Goal: Use online tool/utility: Use online tool/utility

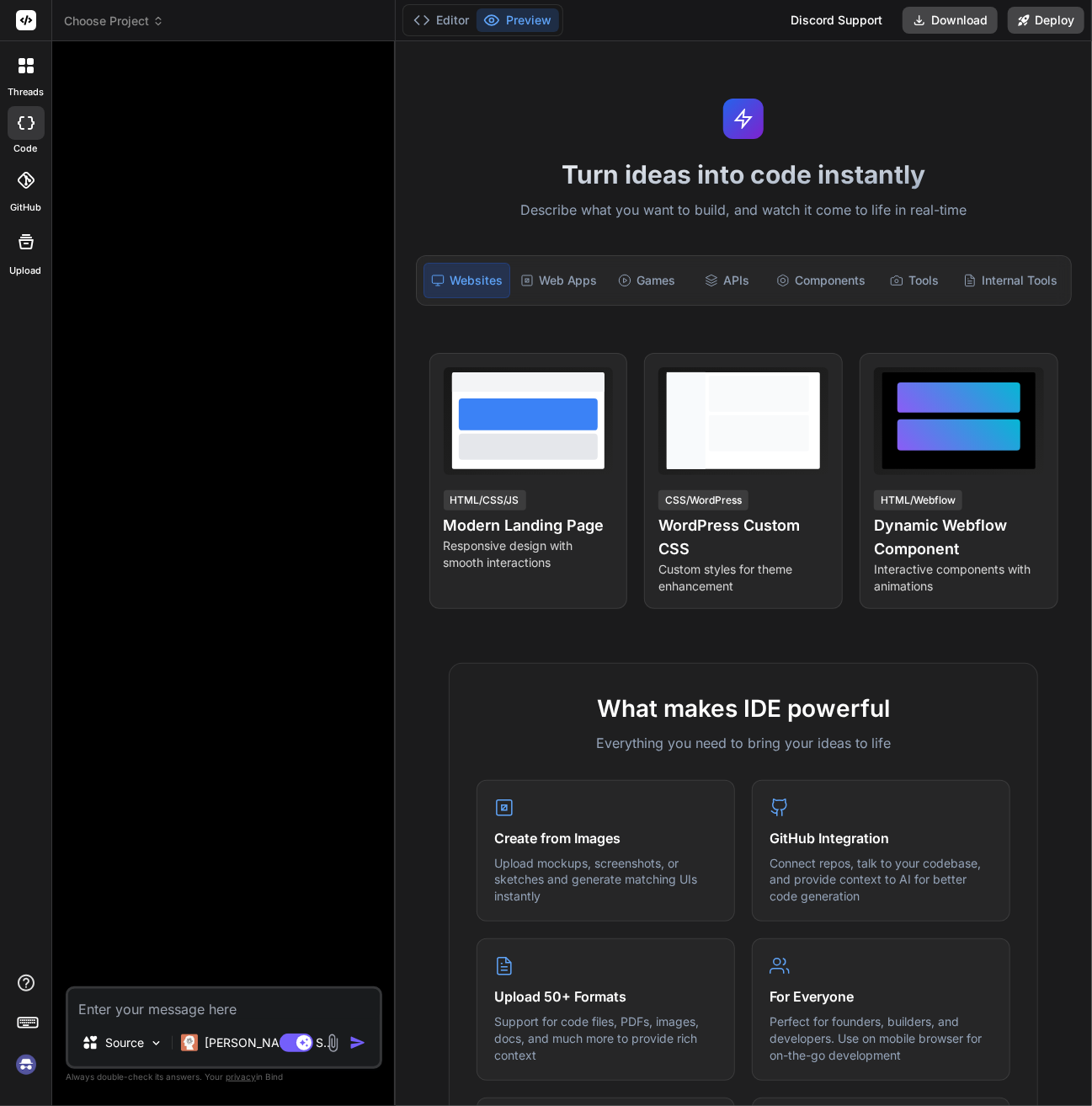
click at [27, 1070] on img at bounding box center [26, 1065] width 29 height 29
click at [32, 81] on div at bounding box center [26, 66] width 36 height 36
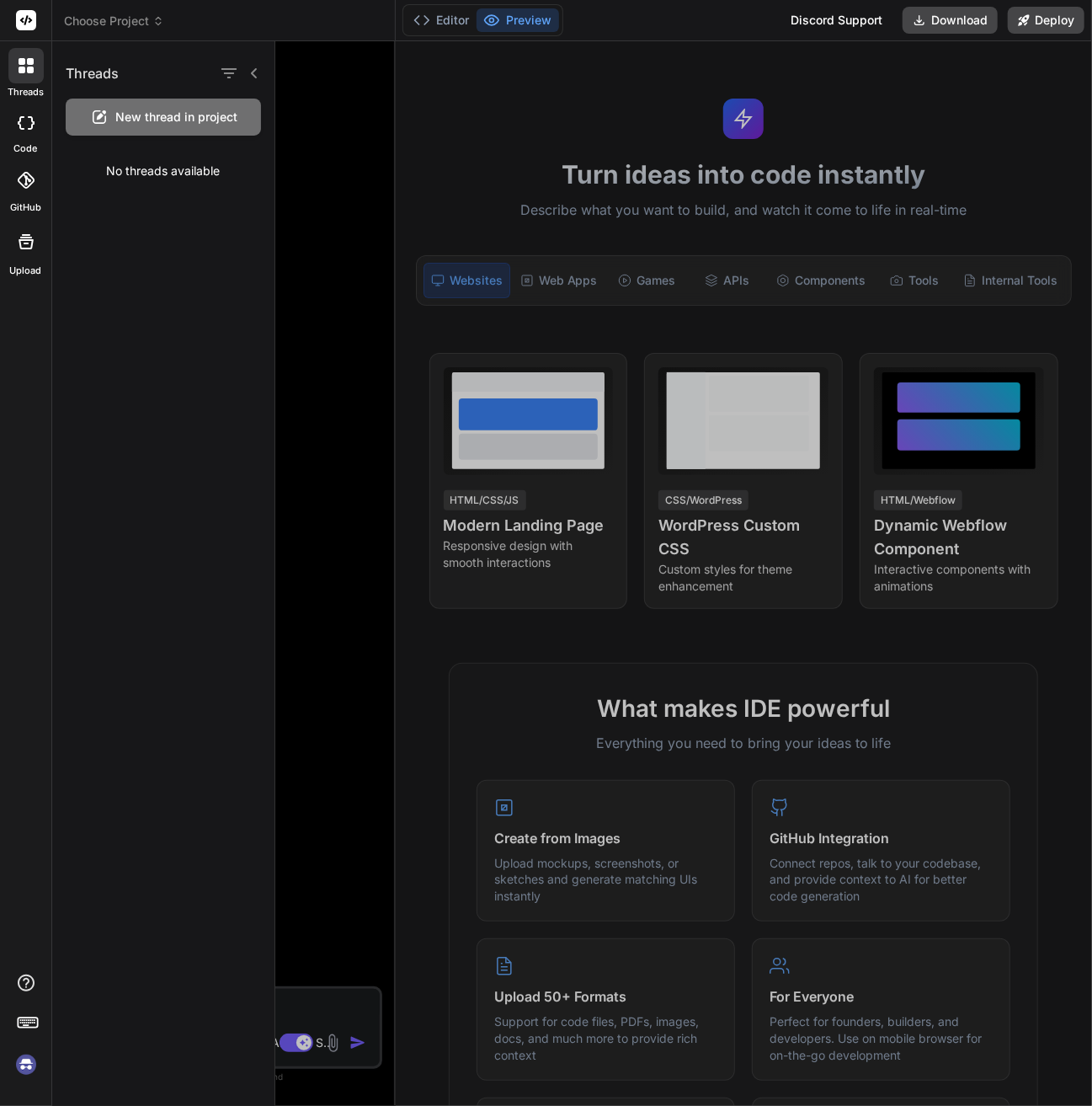
click at [470, 148] on div at bounding box center [684, 574] width 817 height 1064
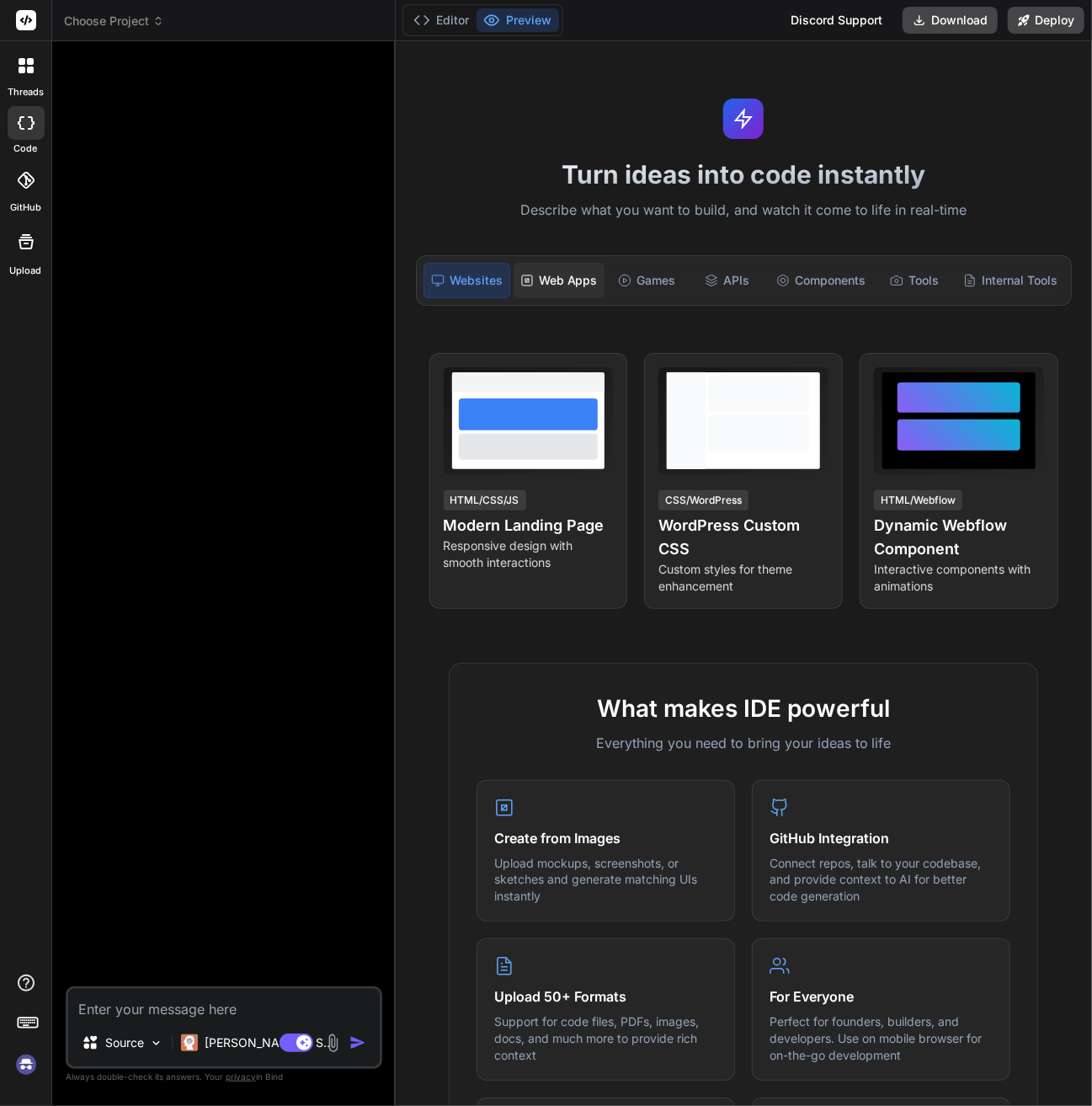
click at [542, 278] on div "Web Apps" at bounding box center [558, 281] width 91 height 36
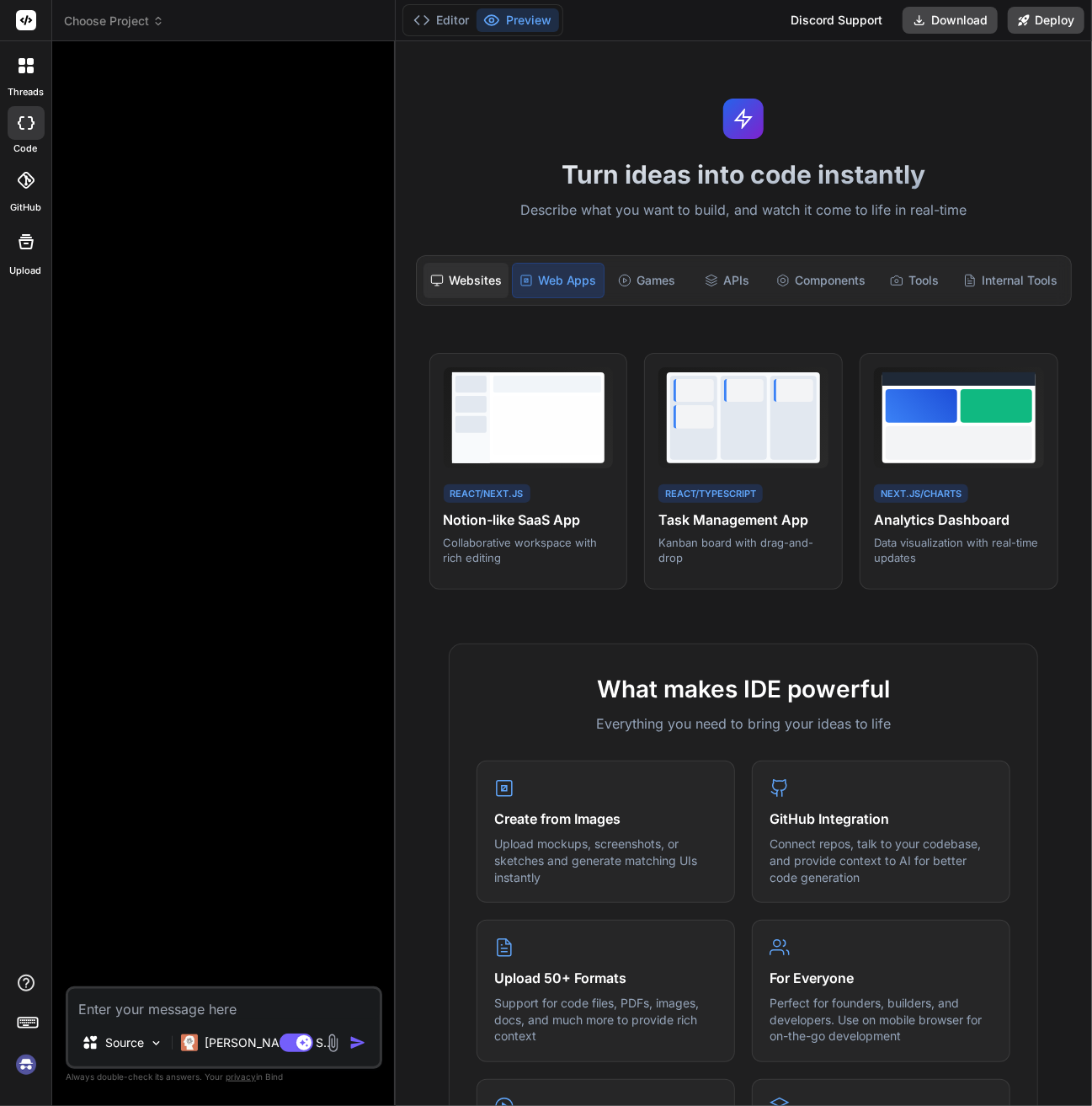
click at [476, 283] on div "Websites" at bounding box center [466, 281] width 85 height 36
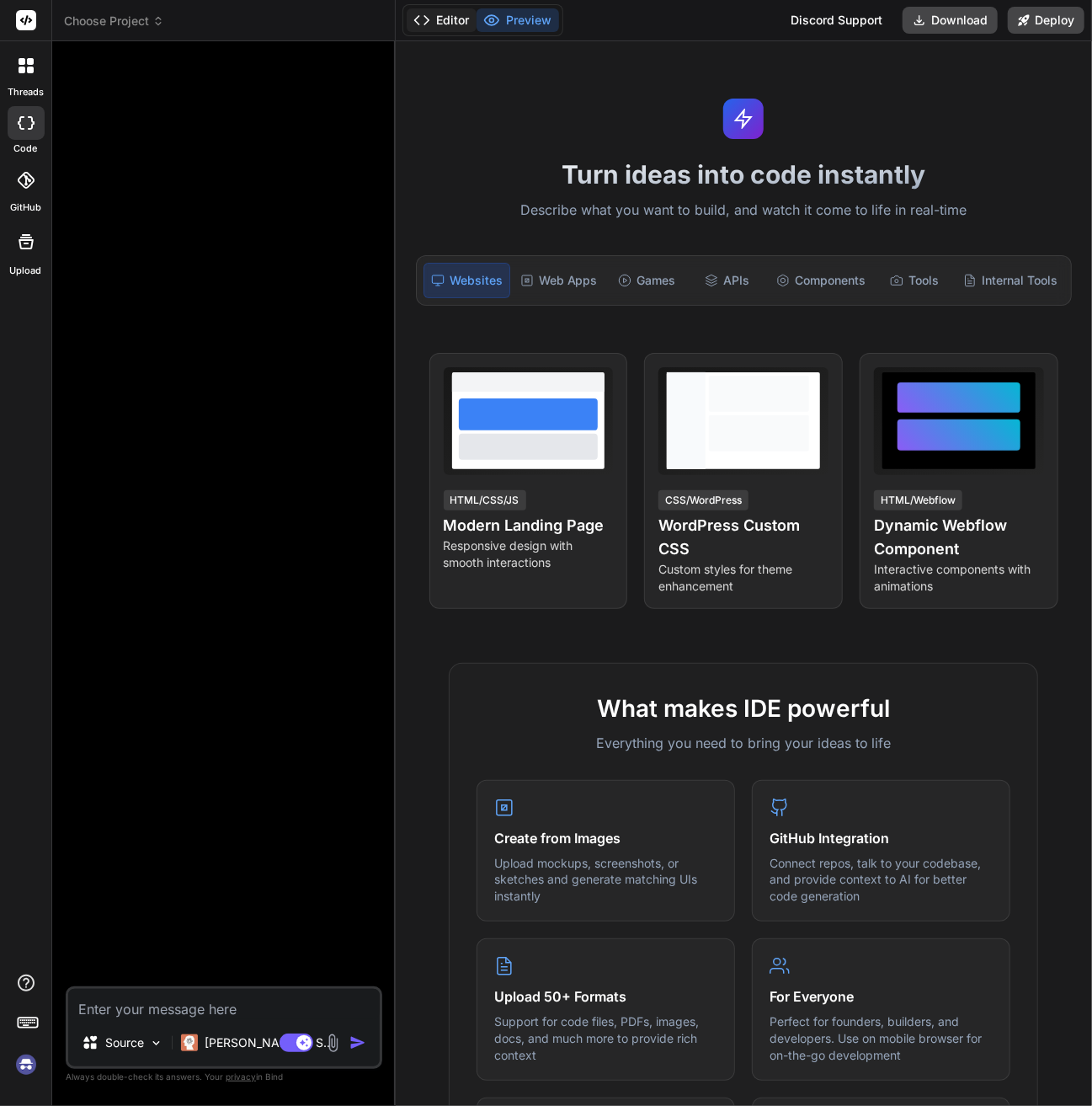
click at [443, 22] on button "Editor" at bounding box center [441, 20] width 70 height 24
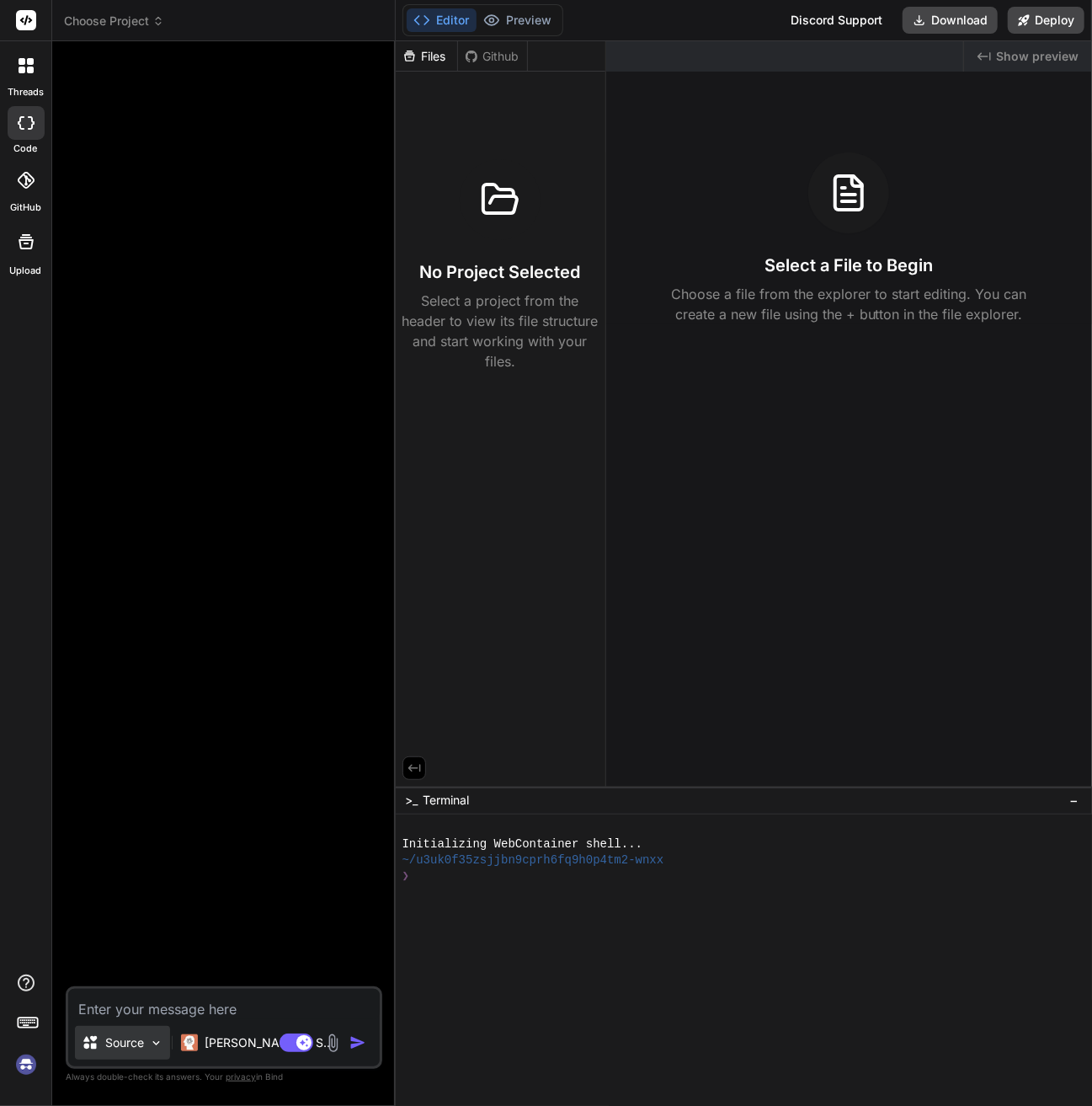
click at [131, 1047] on p "Source" at bounding box center [125, 1043] width 39 height 17
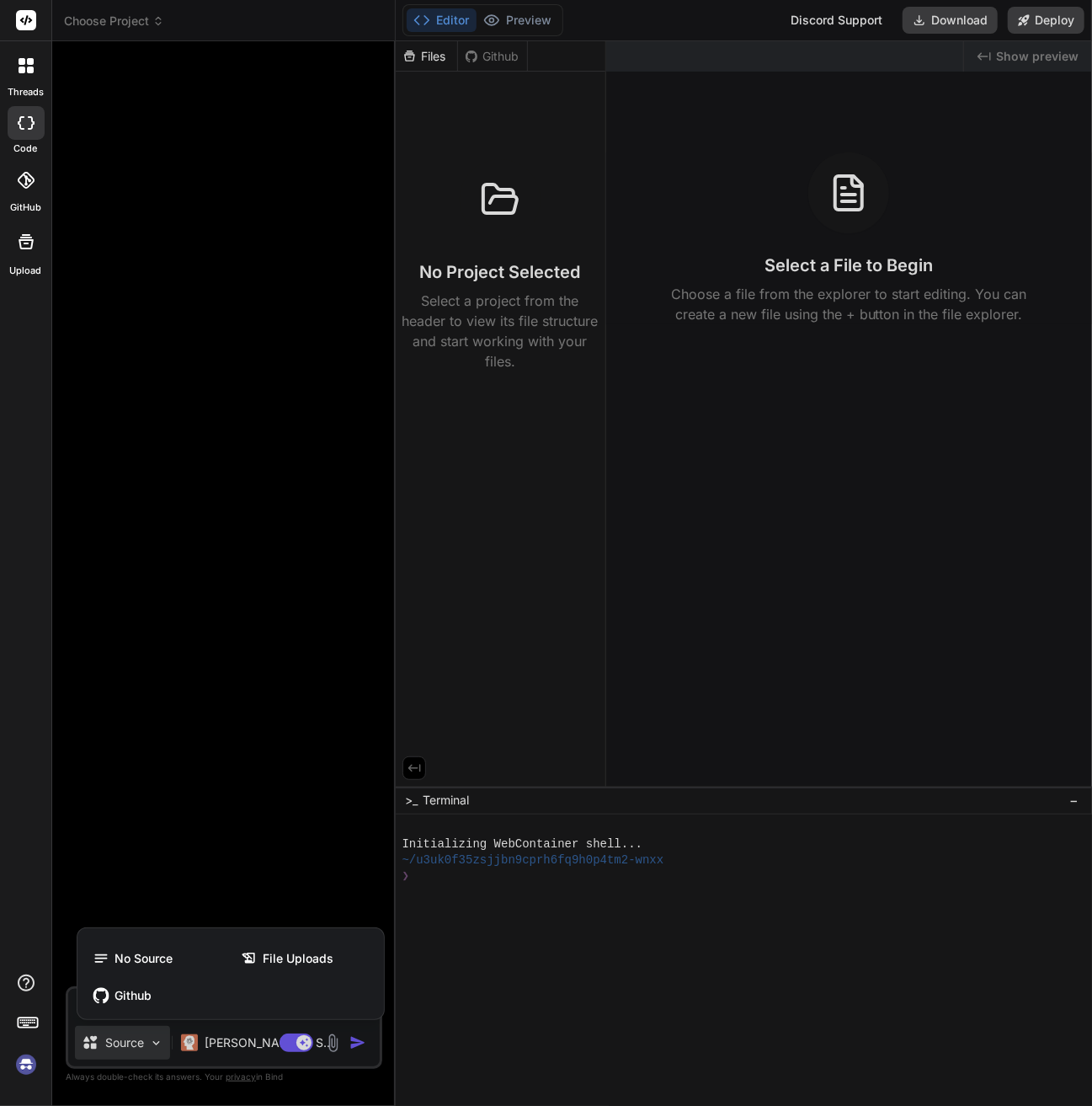
click at [275, 907] on div at bounding box center [546, 553] width 1092 height 1106
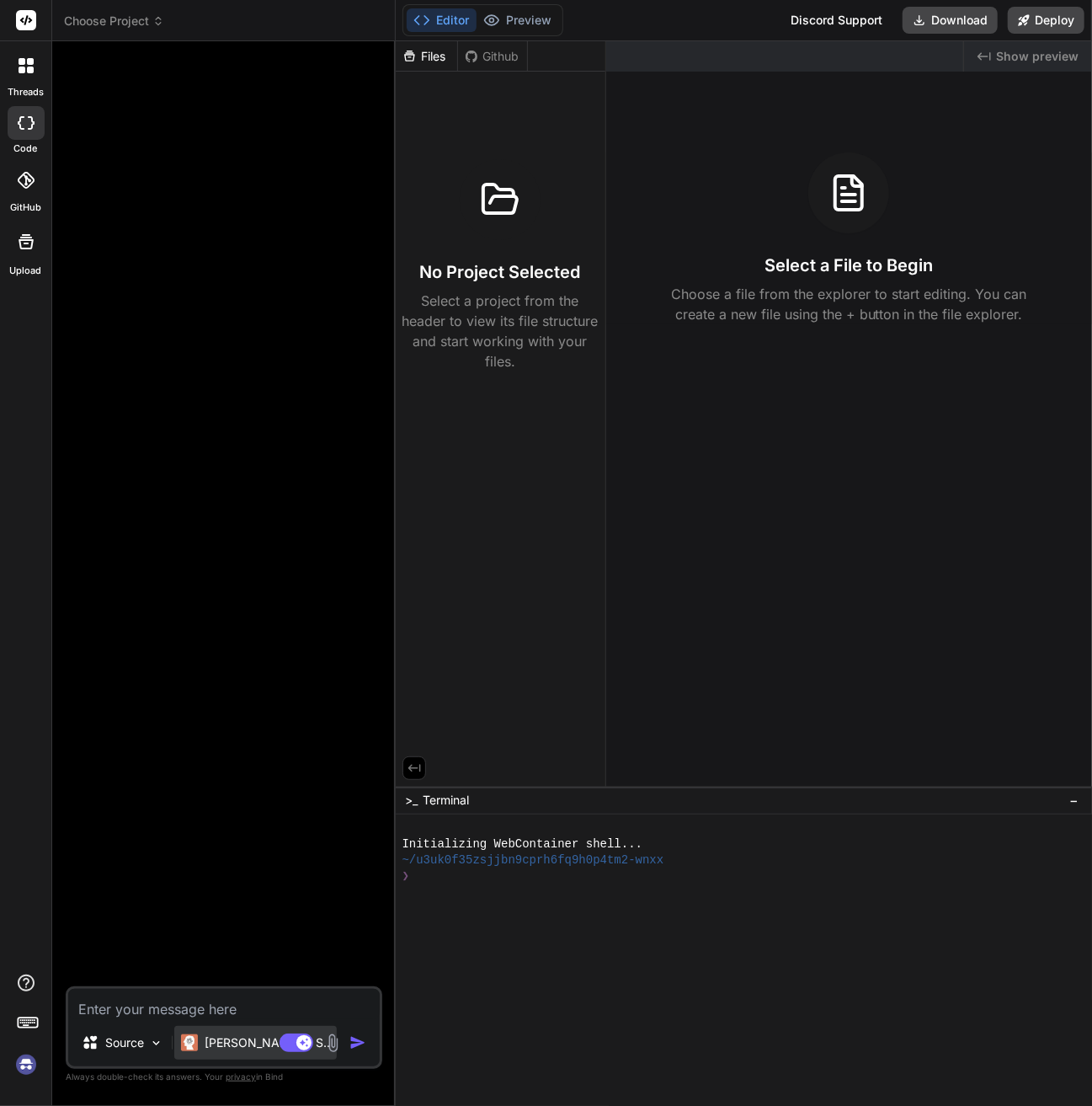
click at [204, 1045] on div "[PERSON_NAME] 4 S.." at bounding box center [255, 1043] width 149 height 17
type textarea "x"
